Goal: Task Accomplishment & Management: Use online tool/utility

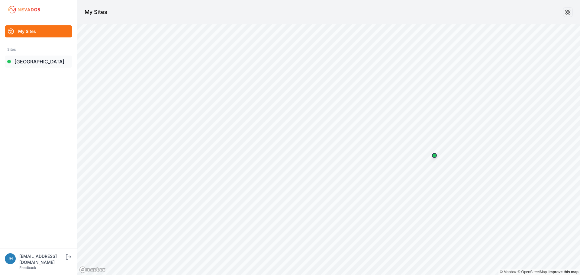
click at [32, 62] on link "[GEOGRAPHIC_DATA]" at bounding box center [38, 62] width 67 height 12
click at [28, 62] on link "[GEOGRAPHIC_DATA]" at bounding box center [38, 62] width 67 height 12
click at [28, 61] on link "[GEOGRAPHIC_DATA]" at bounding box center [38, 62] width 67 height 12
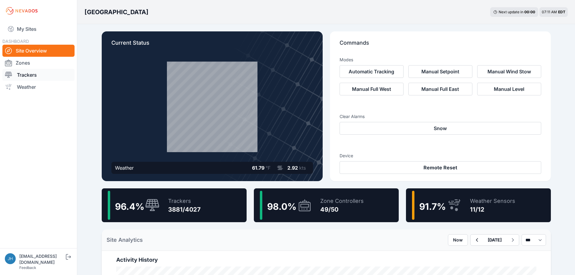
click at [35, 74] on link "Trackers" at bounding box center [38, 75] width 72 height 12
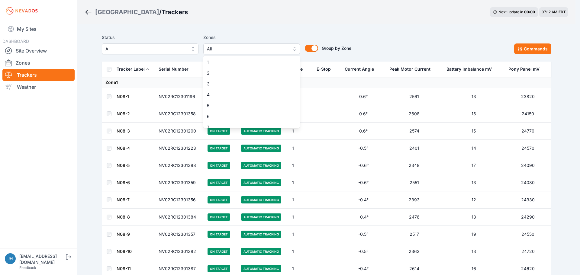
click at [294, 49] on button "All" at bounding box center [251, 48] width 97 height 11
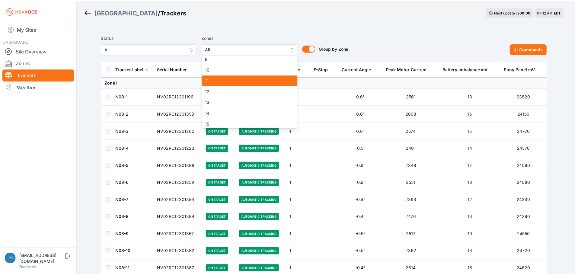
scroll to position [121, 0]
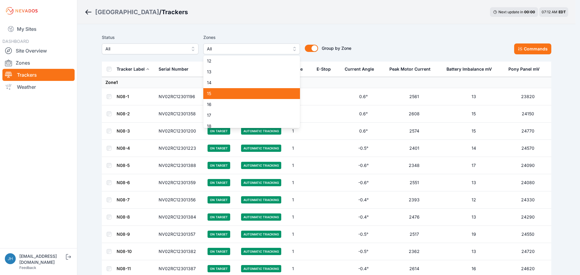
click at [271, 92] on span "15" at bounding box center [248, 94] width 82 height 6
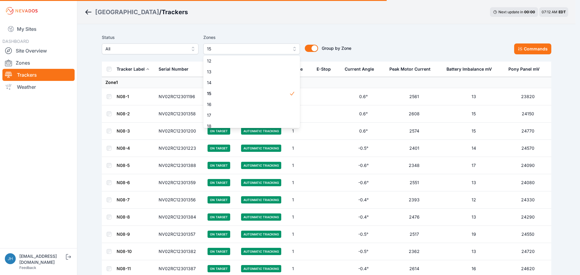
click at [396, 40] on div "Status All Zones 15 1 2 3 4 5 6 7 8 9 10 11 12 13 14 15 16 17 18 19 20 21 22 23…" at bounding box center [326, 44] width 449 height 21
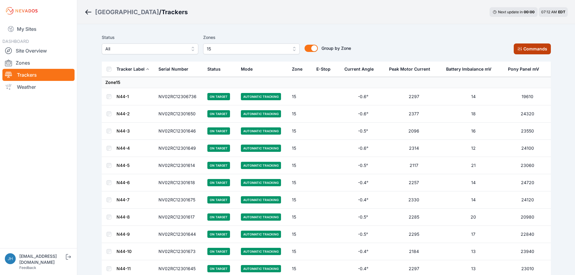
click at [528, 46] on button "Commands" at bounding box center [532, 48] width 37 height 11
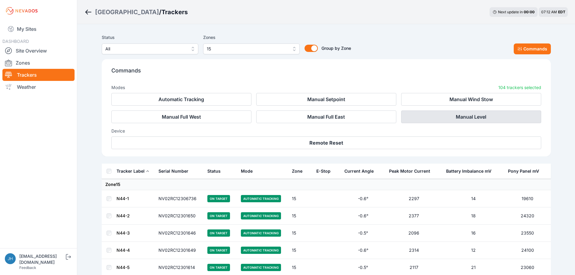
click at [443, 114] on button "Manual Level" at bounding box center [471, 117] width 140 height 13
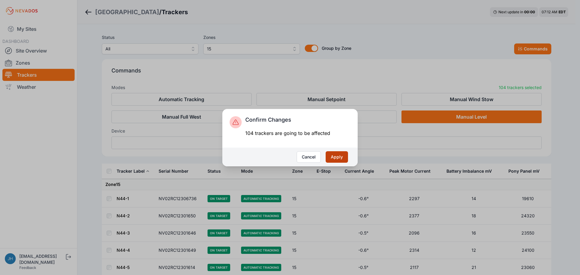
click at [332, 154] on button "Apply" at bounding box center [337, 156] width 22 height 11
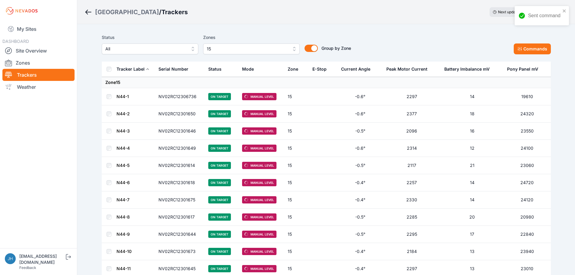
click at [293, 49] on button "15" at bounding box center [251, 48] width 97 height 11
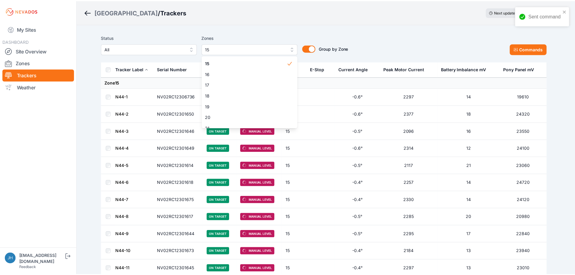
scroll to position [152, 0]
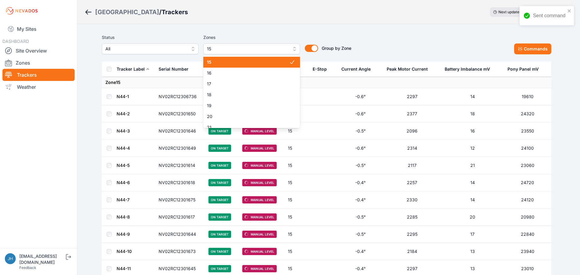
drag, startPoint x: 265, startPoint y: 64, endPoint x: 261, endPoint y: 72, distance: 8.3
click at [264, 64] on span "15" at bounding box center [248, 62] width 82 height 6
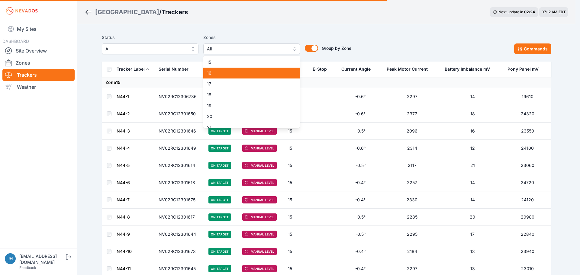
click at [261, 72] on span "16" at bounding box center [248, 73] width 82 height 6
click at [365, 34] on div "Status All Zones 16 1 2 3 4 5 6 7 8 9 10 11 12 13 14 15 16 17 18 19 20 21 22 23…" at bounding box center [326, 46] width 449 height 30
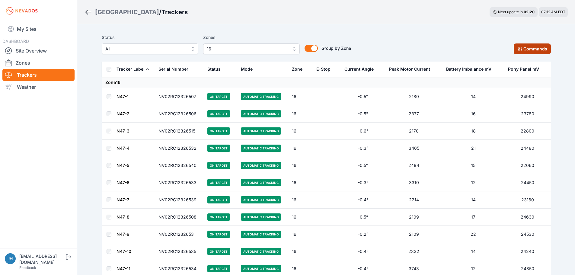
click at [525, 49] on button "Commands" at bounding box center [532, 48] width 37 height 11
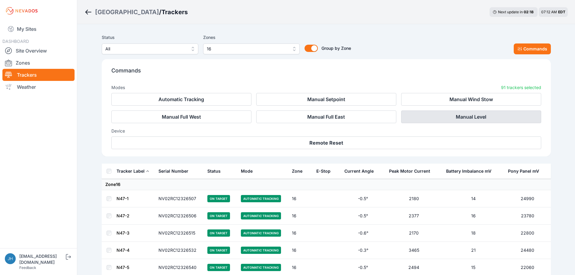
click at [471, 117] on button "Manual Level" at bounding box center [471, 117] width 140 height 13
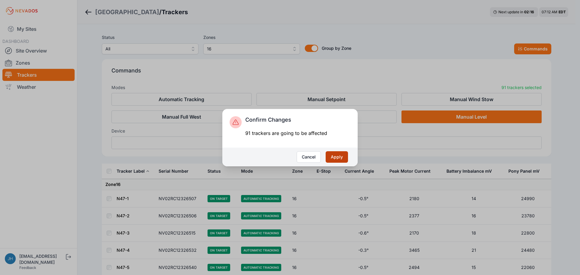
click at [336, 157] on button "Apply" at bounding box center [337, 156] width 22 height 11
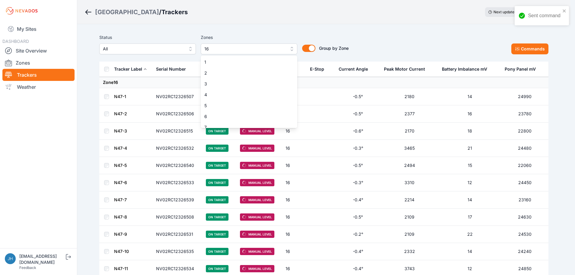
click at [293, 48] on button "16" at bounding box center [249, 48] width 97 height 11
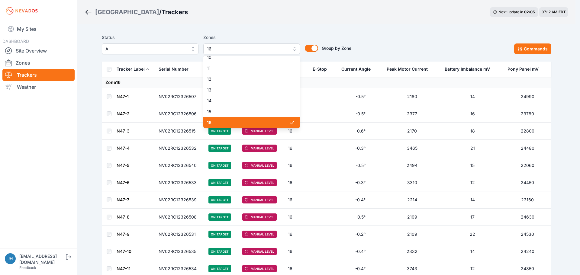
click at [274, 122] on span "16" at bounding box center [248, 123] width 82 height 6
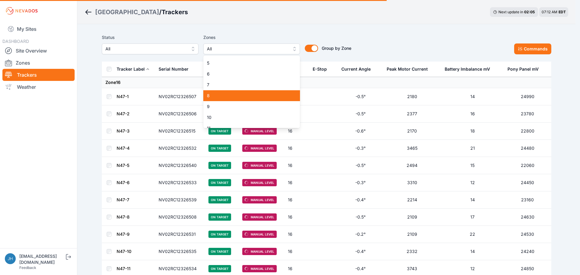
scroll to position [42, 0]
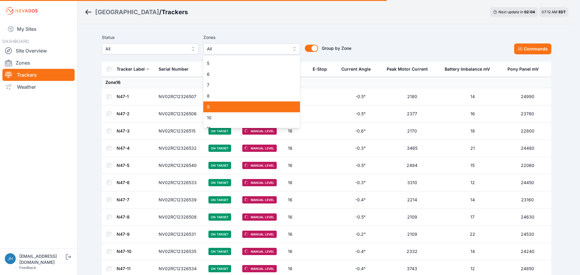
click at [268, 107] on span "9" at bounding box center [248, 107] width 82 height 6
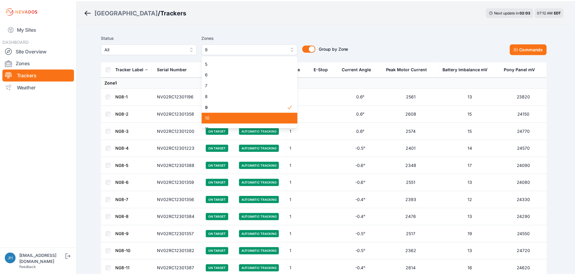
scroll to position [72, 0]
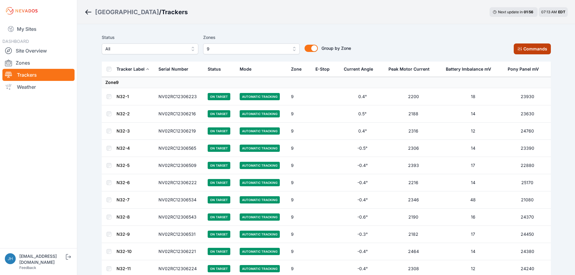
click at [534, 49] on button "Commands" at bounding box center [532, 48] width 37 height 11
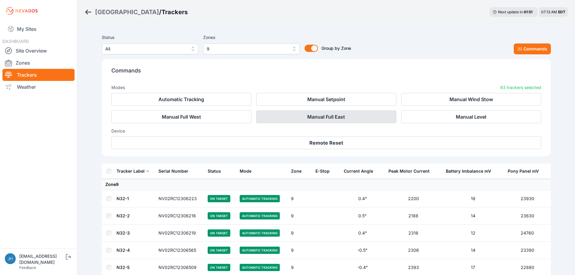
click at [304, 117] on button "Manual Full East" at bounding box center [326, 117] width 140 height 13
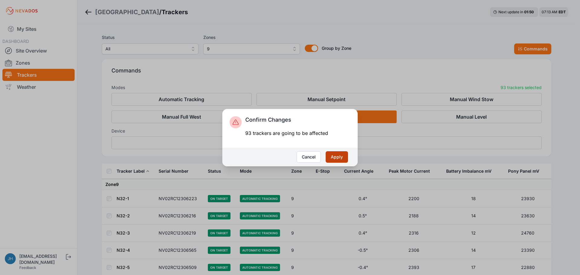
click at [334, 156] on button "Apply" at bounding box center [337, 156] width 22 height 11
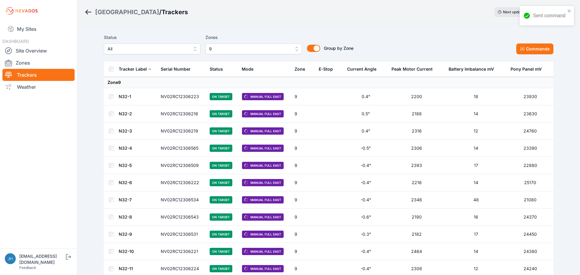
click at [295, 47] on button "9" at bounding box center [253, 48] width 97 height 11
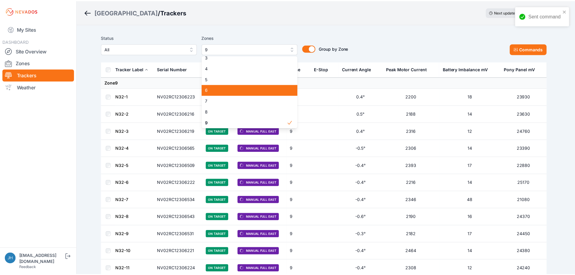
scroll to position [57, 0]
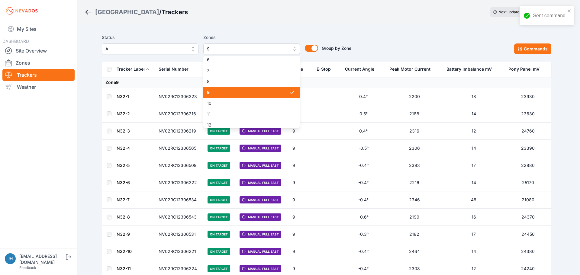
click at [268, 90] on span "9" at bounding box center [248, 92] width 82 height 6
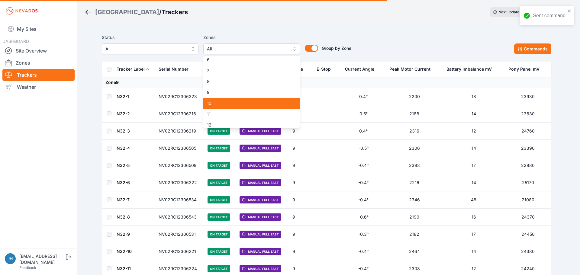
click at [264, 103] on span "10" at bounding box center [248, 103] width 82 height 6
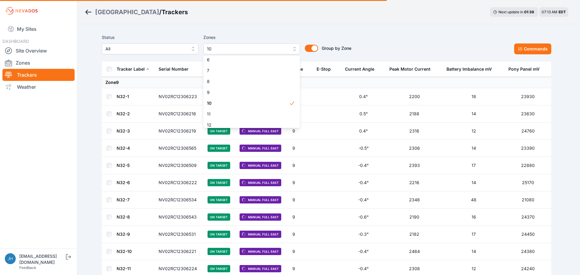
click at [398, 46] on div "Status All Zones 10 1 2 3 4 5 6 7 8 9 10 11 12 13 14 15 16 17 18 19 20 21 22 23…" at bounding box center [326, 44] width 449 height 21
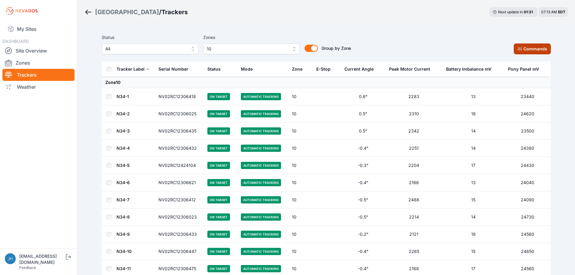
click at [525, 48] on button "Commands" at bounding box center [532, 48] width 37 height 11
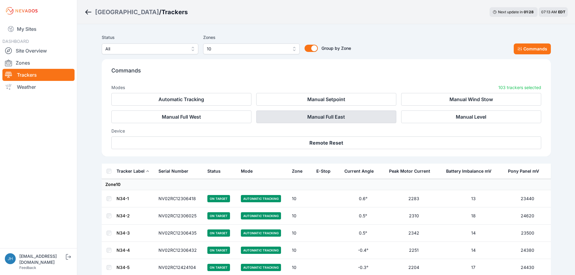
drag, startPoint x: 467, startPoint y: 117, endPoint x: 354, endPoint y: 117, distance: 113.3
click at [354, 117] on div "Automatic Tracking Manual Setpoint Manual Wind Stow Manual Full West Manual Ful…" at bounding box center [326, 108] width 430 height 30
click at [354, 117] on button "Manual Full East" at bounding box center [326, 117] width 140 height 13
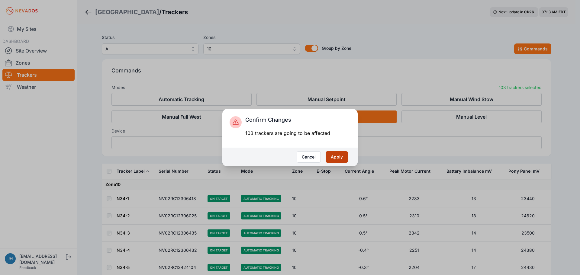
click at [338, 156] on button "Apply" at bounding box center [337, 156] width 22 height 11
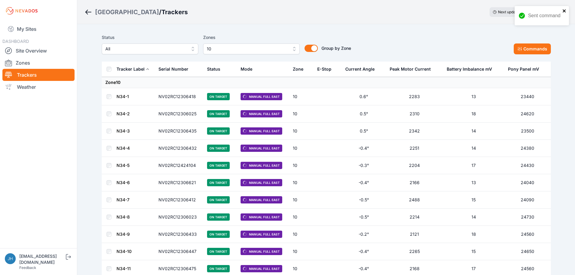
click at [563, 9] on icon "close" at bounding box center [565, 10] width 4 height 5
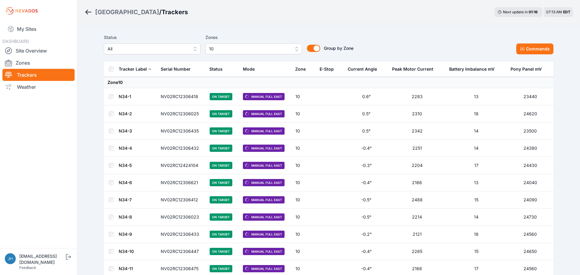
click at [294, 48] on button "10" at bounding box center [253, 48] width 97 height 11
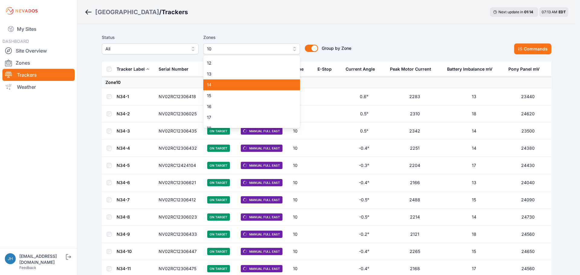
scroll to position [128, 0]
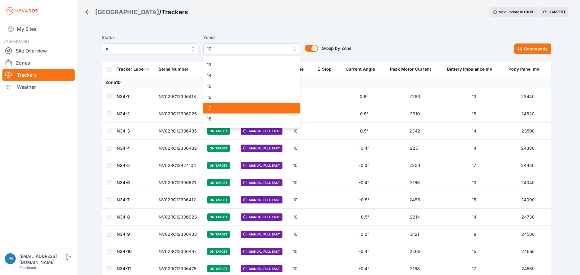
click at [266, 108] on span "17" at bounding box center [248, 108] width 82 height 6
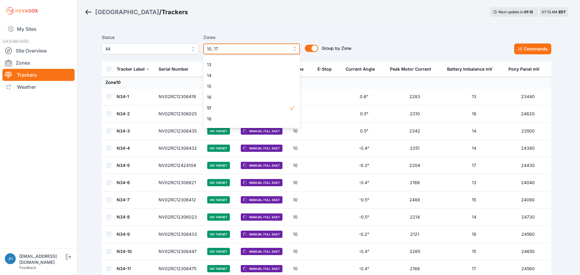
click at [293, 47] on button "10, 17" at bounding box center [251, 48] width 97 height 11
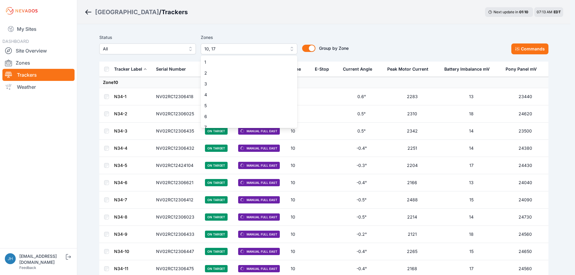
click at [294, 48] on button "10, 17" at bounding box center [249, 48] width 97 height 11
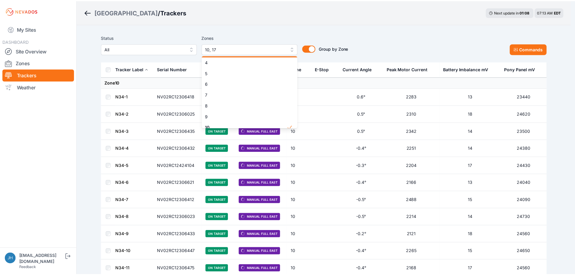
scroll to position [68, 0]
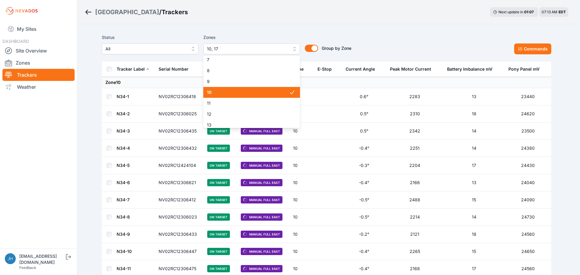
click at [264, 94] on span "10" at bounding box center [248, 92] width 82 height 6
click at [408, 44] on div "Status All Zones 10, 17 1 2 3 4 5 6 7 8 9 10 11 12 13 14 15 16 17 18 19 20 21 2…" at bounding box center [326, 44] width 449 height 21
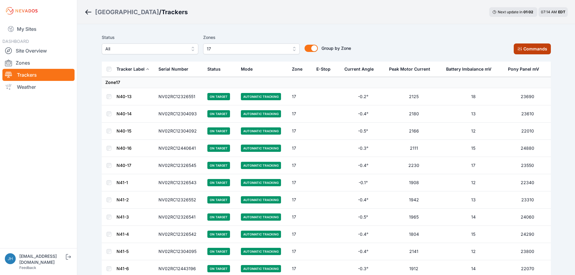
click at [521, 46] on button "Commands" at bounding box center [532, 48] width 37 height 11
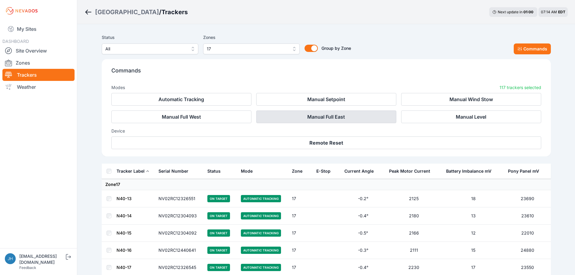
click at [326, 116] on button "Manual Full East" at bounding box center [326, 117] width 140 height 13
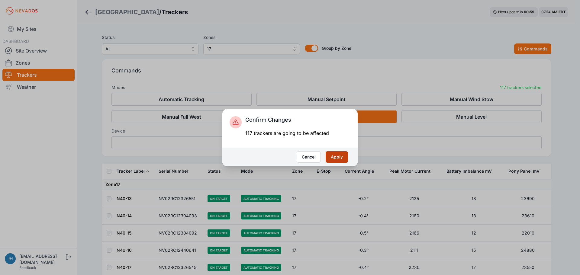
click at [335, 155] on button "Apply" at bounding box center [337, 156] width 22 height 11
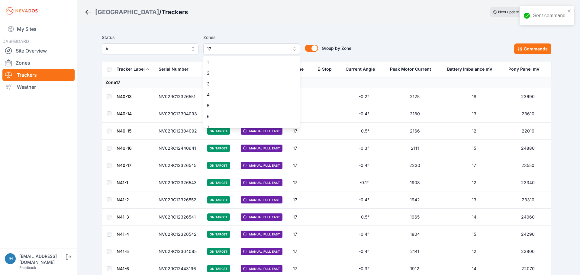
click at [294, 49] on button "17" at bounding box center [251, 48] width 97 height 11
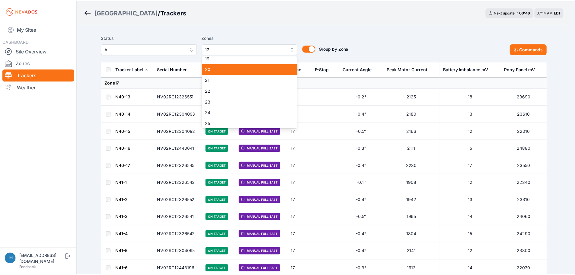
scroll to position [144, 0]
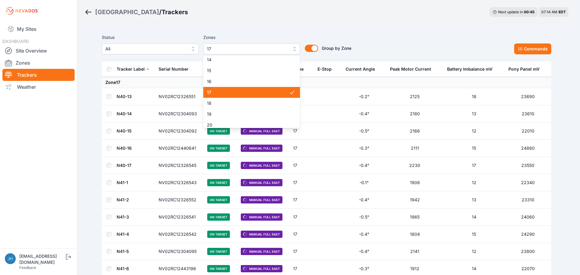
click at [273, 91] on span "17" at bounding box center [248, 92] width 82 height 6
